Goal: Transaction & Acquisition: Purchase product/service

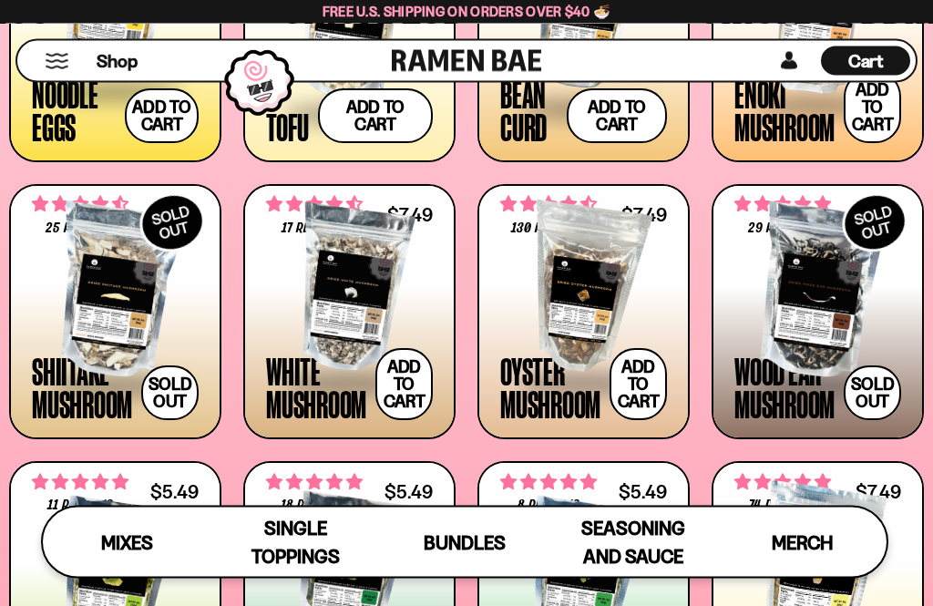
scroll to position [1754, 0]
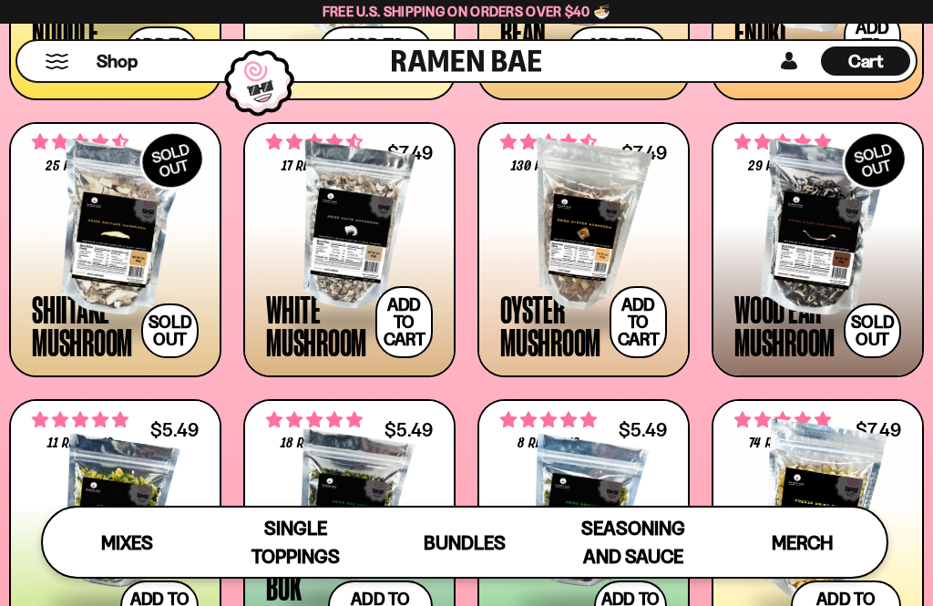
click at [454, 465] on link "**********" at bounding box center [349, 526] width 212 height 255
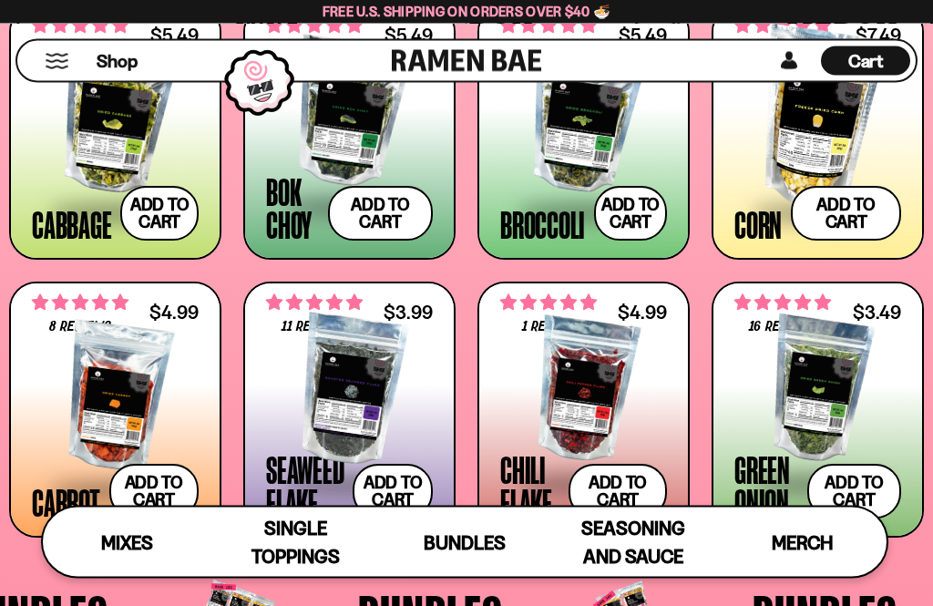
scroll to position [2236, 0]
click at [159, 493] on button "Add to cart Add ― Regular price $4.99 Regular price Sale price $4.99 Unit price…" at bounding box center [154, 491] width 90 height 55
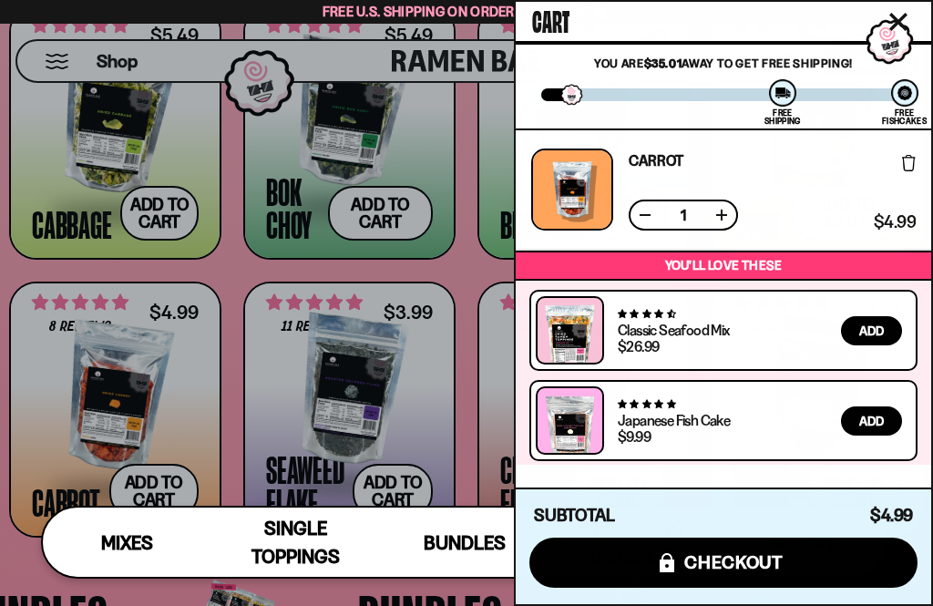
click at [902, 15] on icon "Close cart" at bounding box center [898, 22] width 18 height 18
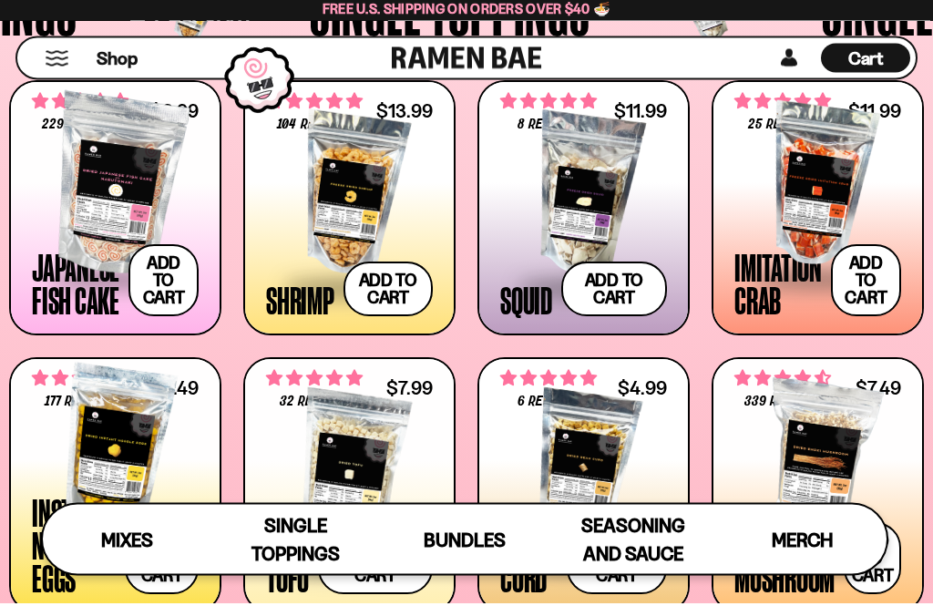
scroll to position [1330, 0]
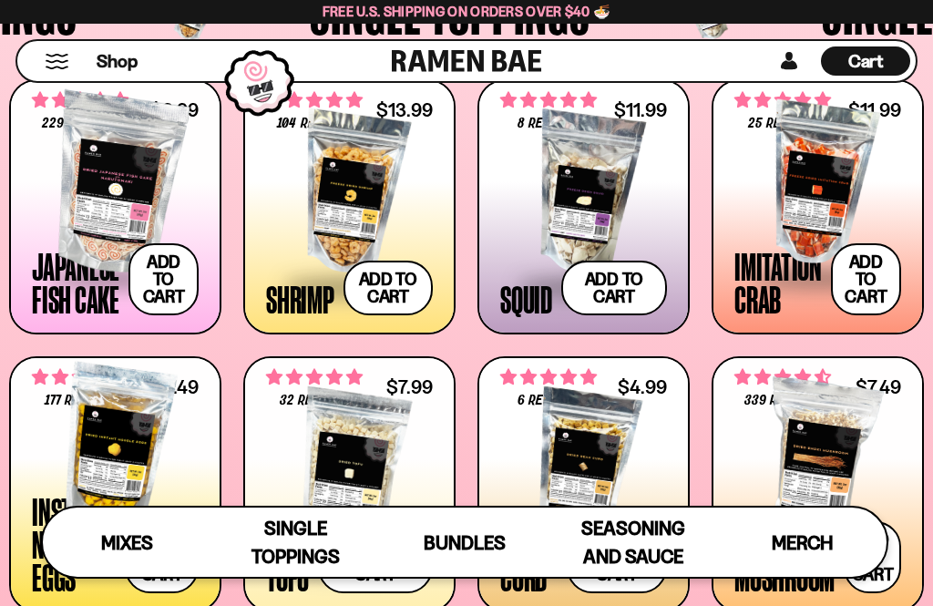
click at [394, 286] on button "Add to cart Add ― Regular price $13.99 Regular price Sale price $13.99 Unit pri…" at bounding box center [389, 288] width 90 height 55
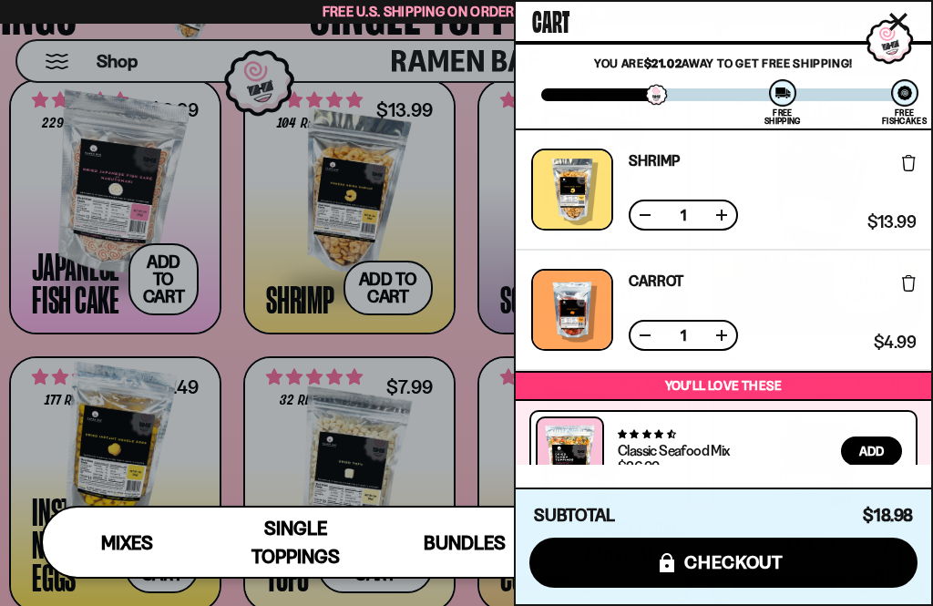
click at [894, 18] on icon "Close cart" at bounding box center [898, 22] width 16 height 16
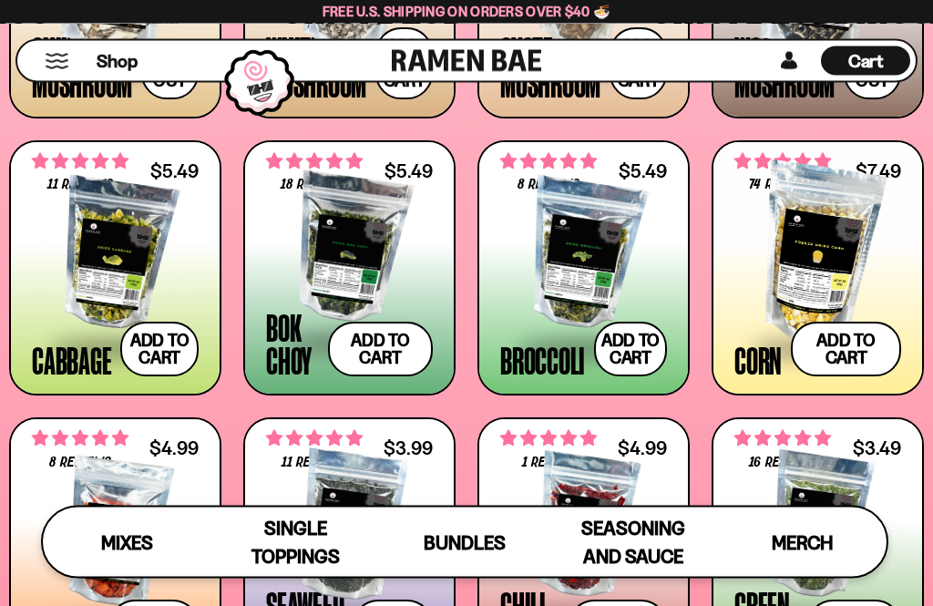
scroll to position [2102, 0]
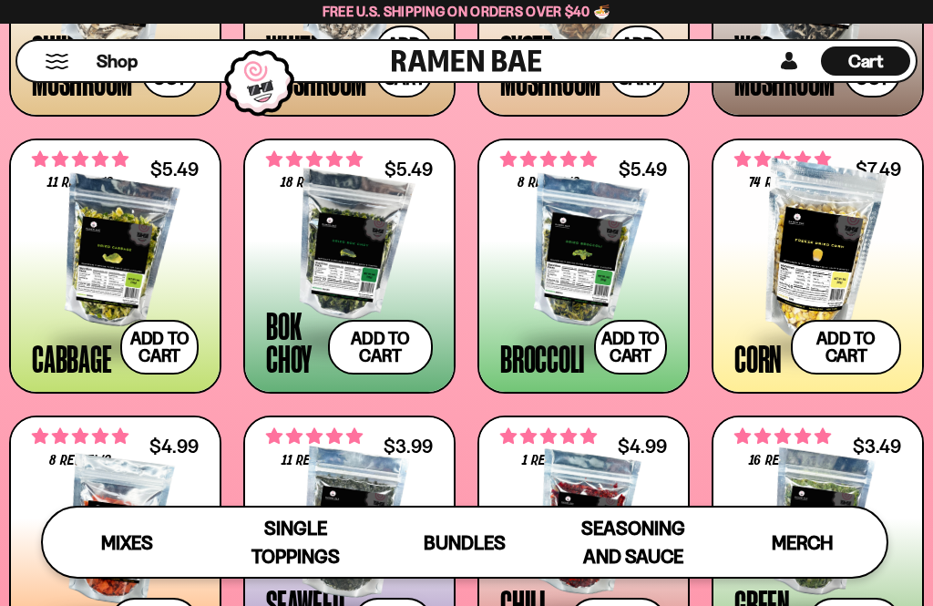
click at [637, 341] on button "Add to cart Add ― Regular price $5.49 Regular price Sale price $5.49 Unit price…" at bounding box center [630, 347] width 73 height 55
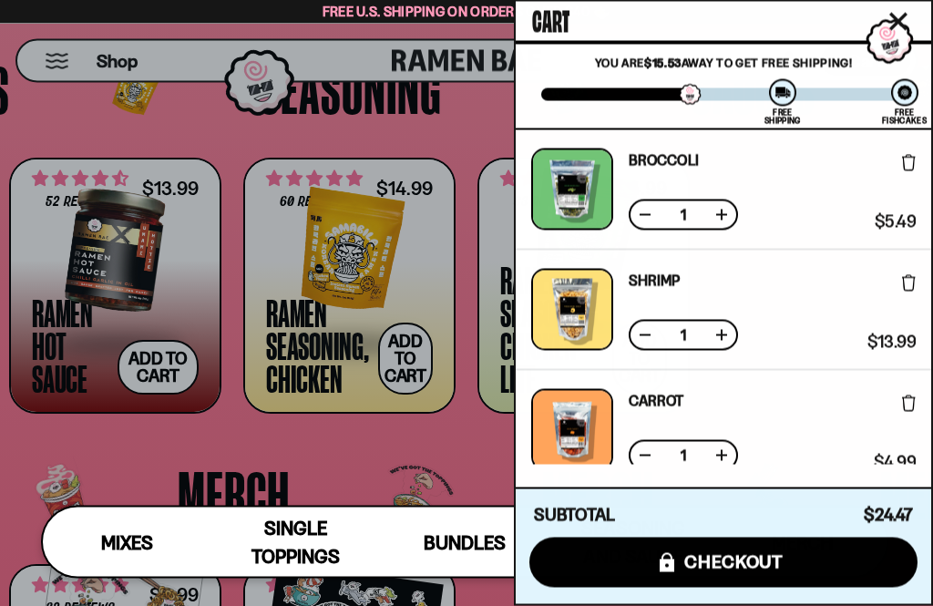
scroll to position [3172, 0]
click at [155, 372] on div at bounding box center [466, 303] width 933 height 606
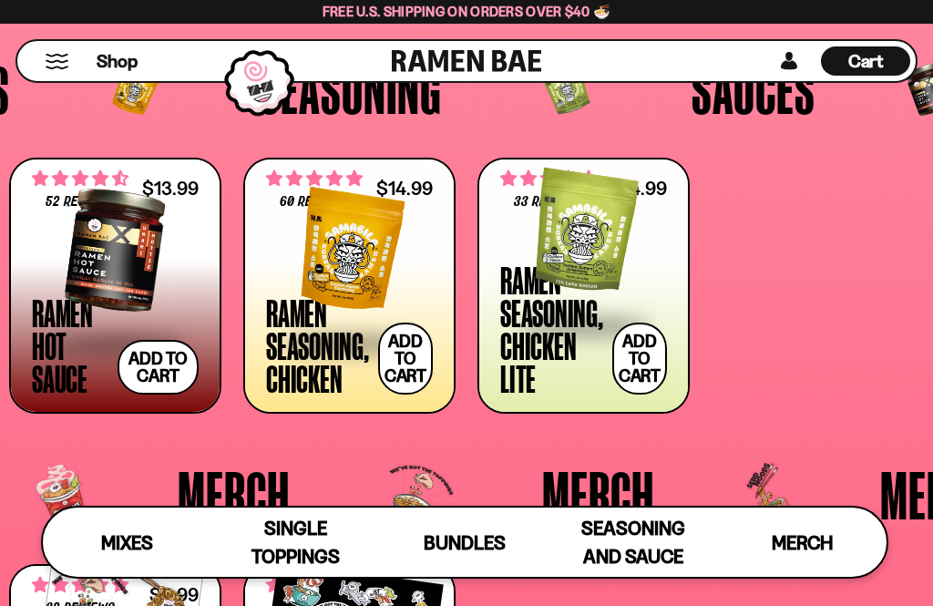
click at [174, 370] on button "Add to cart Add ― Regular price $13.99 Regular price Sale price $13.99 Unit pri…" at bounding box center [158, 367] width 81 height 55
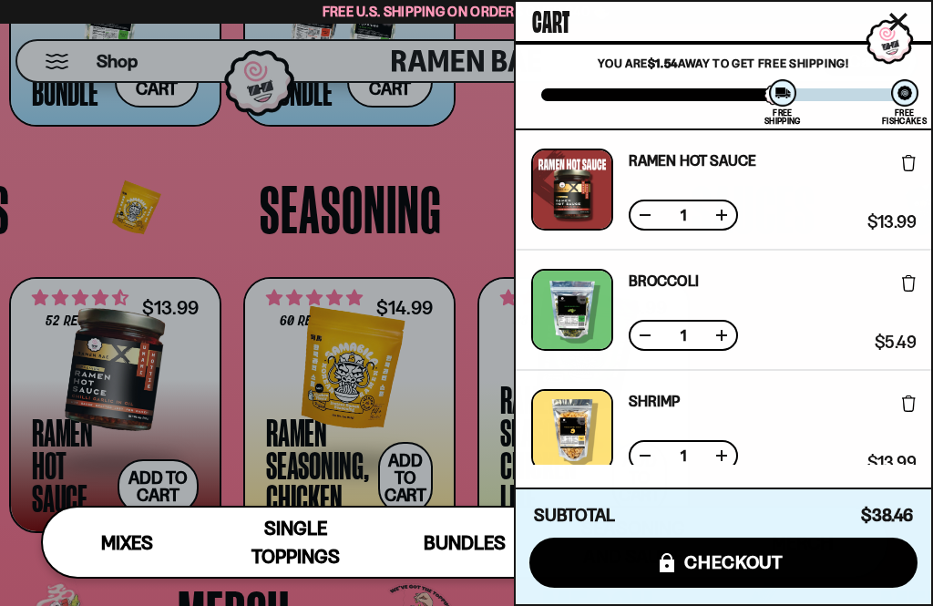
scroll to position [3056, 0]
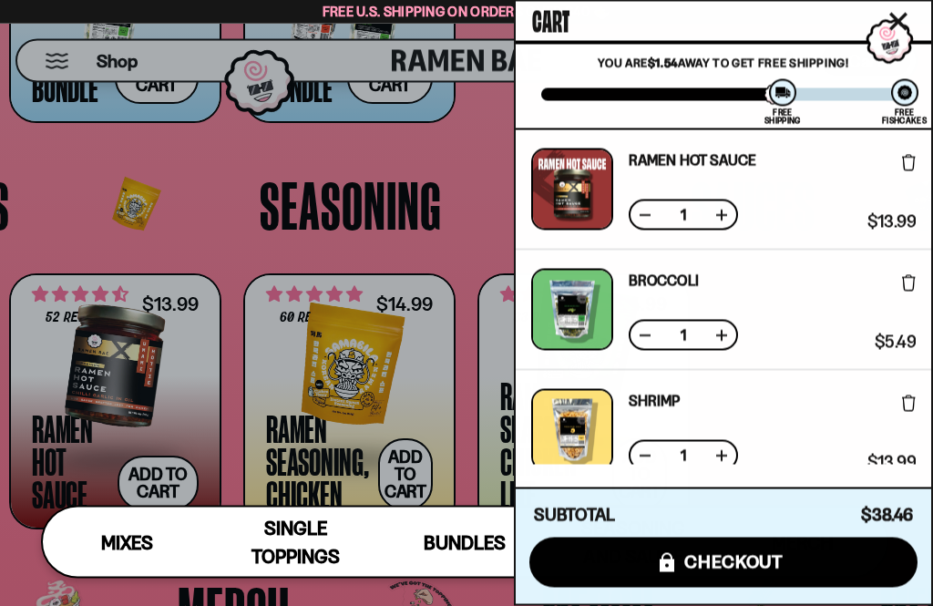
click at [728, 572] on span "checkout" at bounding box center [733, 562] width 99 height 20
